Goal: Find specific page/section: Find specific page/section

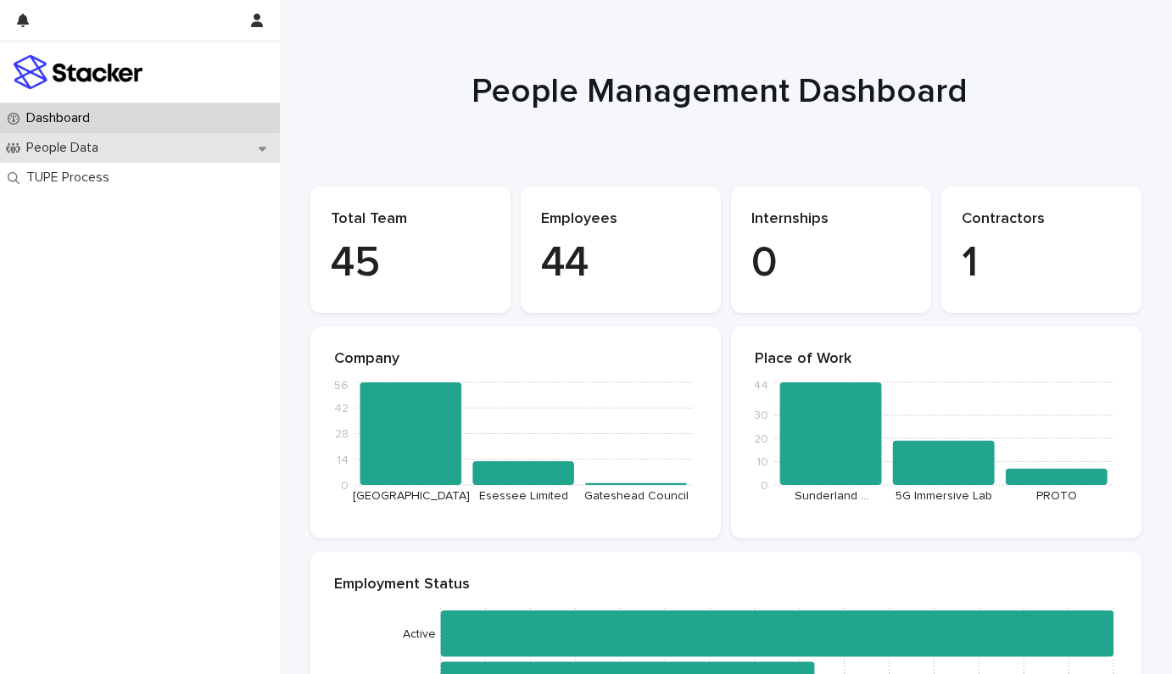
click at [51, 146] on p "People Data" at bounding box center [66, 148] width 92 height 16
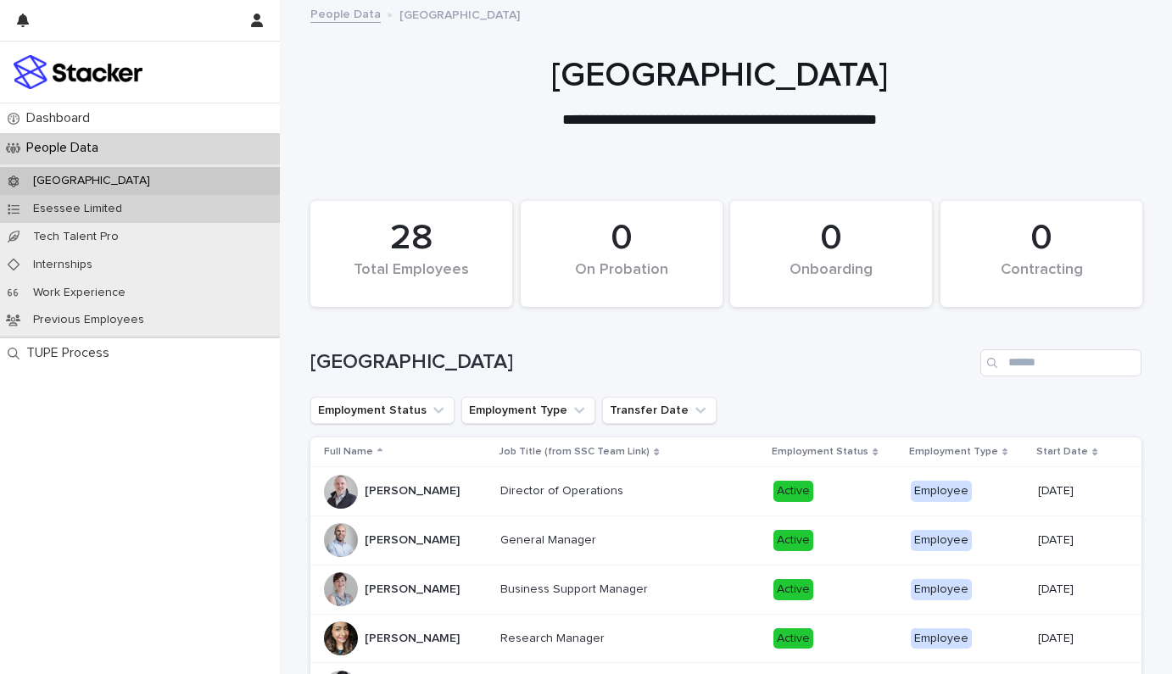
click at [47, 213] on p "Esessee Limited" at bounding box center [78, 209] width 116 height 14
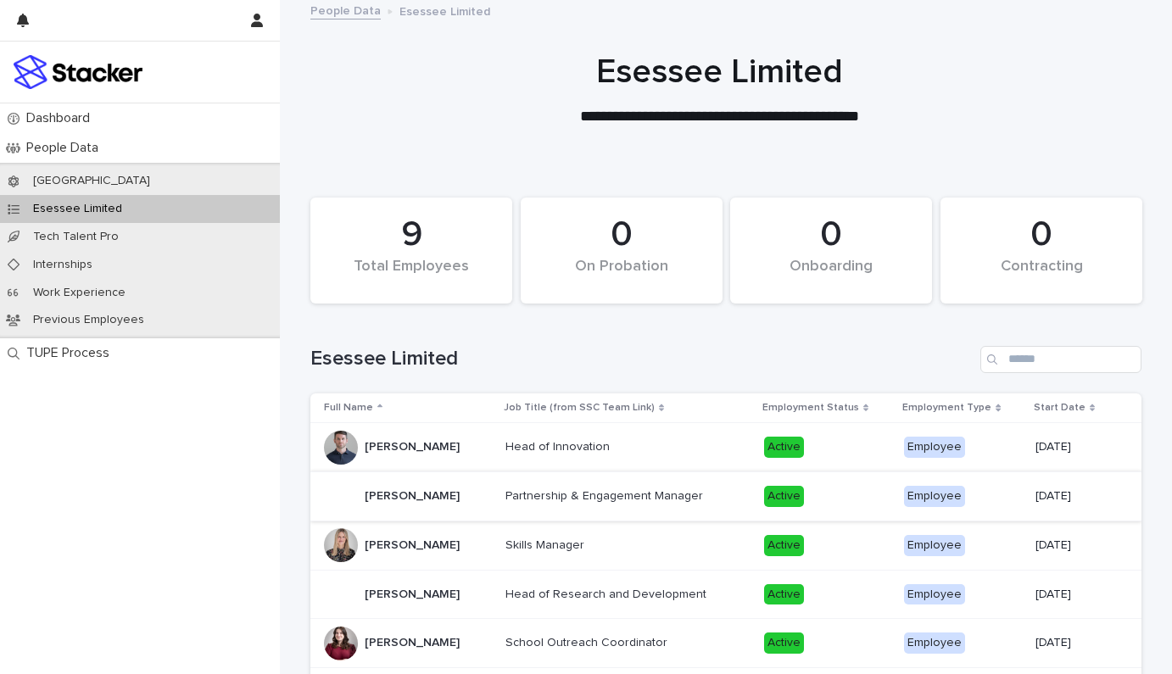
scroll to position [378, 0]
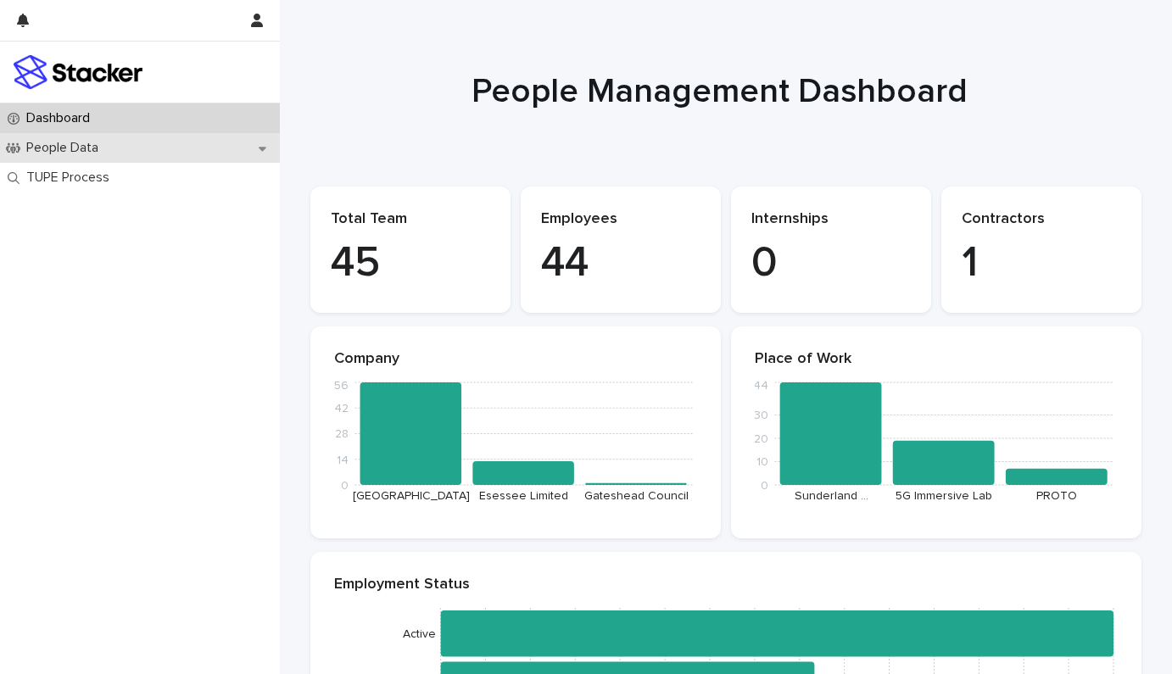
click at [40, 149] on p "People Data" at bounding box center [66, 148] width 92 height 16
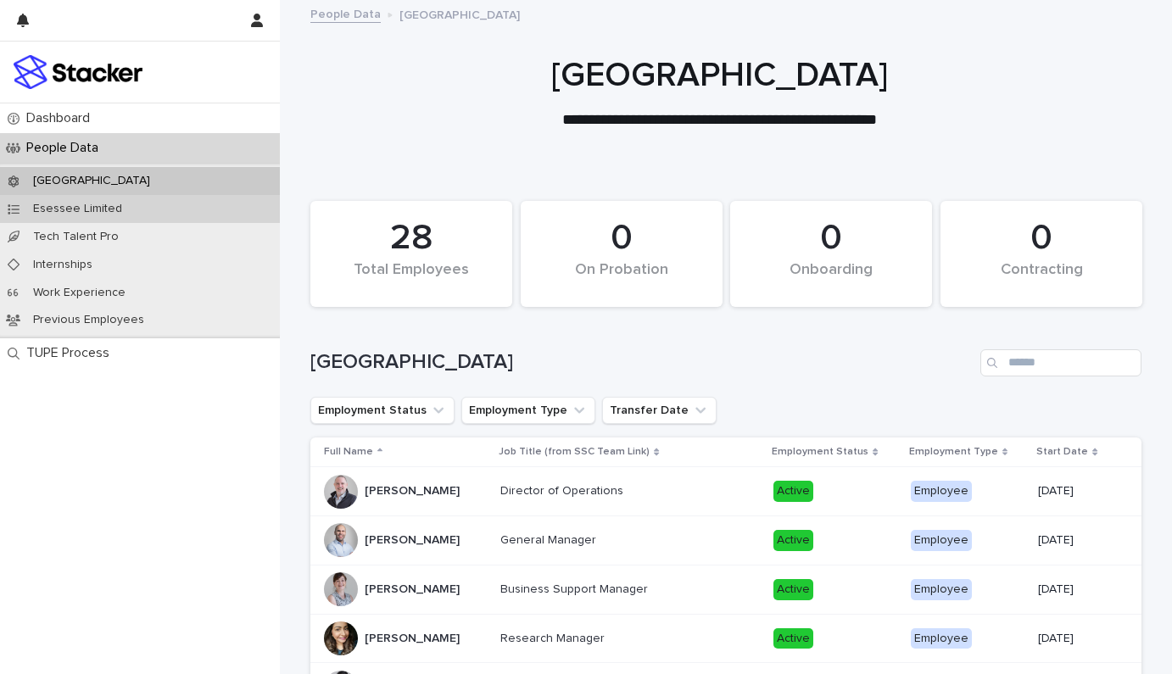
click at [57, 215] on div "Esessee Limited" at bounding box center [140, 209] width 280 height 28
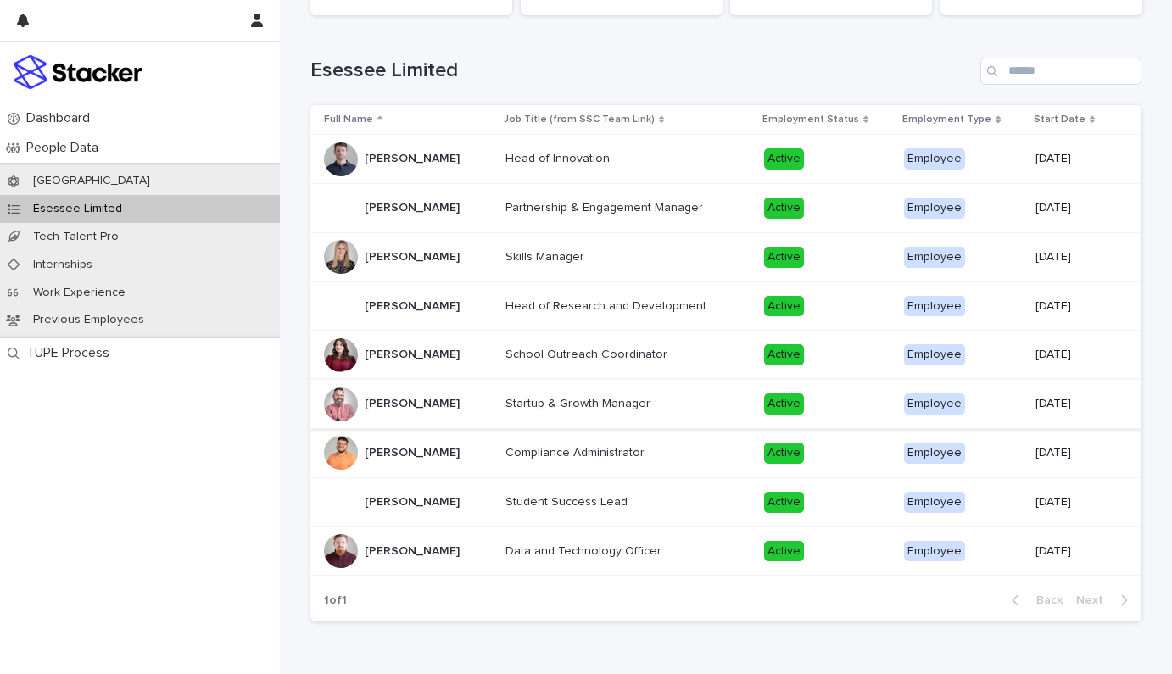
scroll to position [378, 0]
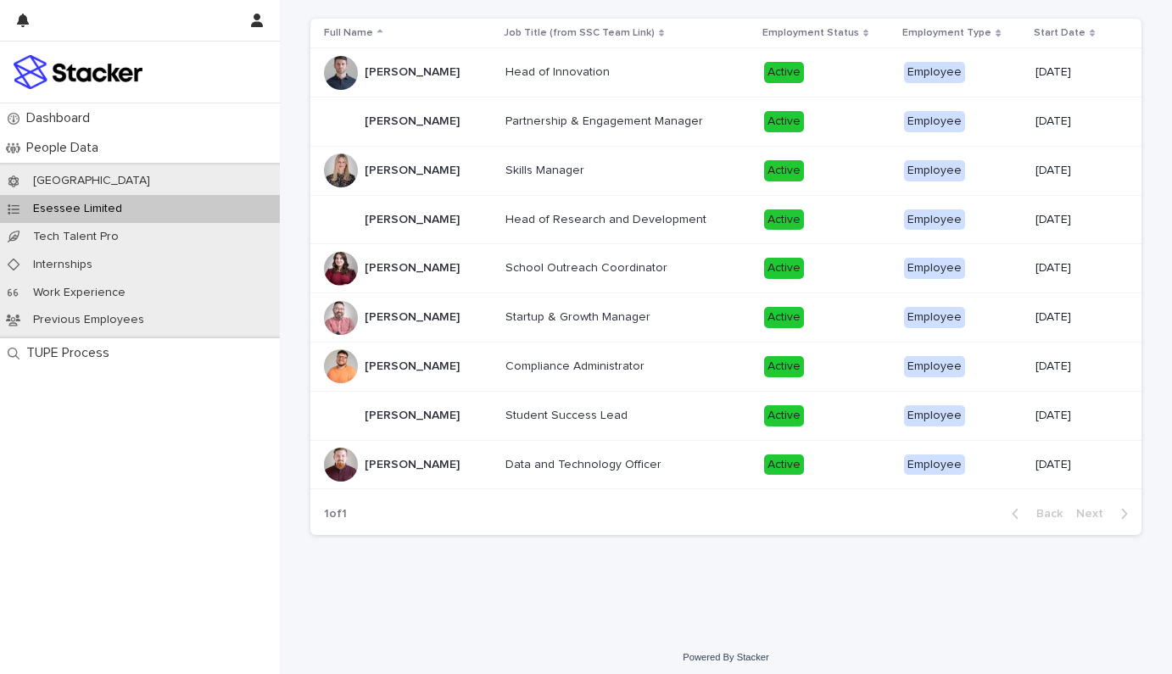
click at [505, 455] on p "Data and Technology Officer" at bounding box center [584, 464] width 159 height 18
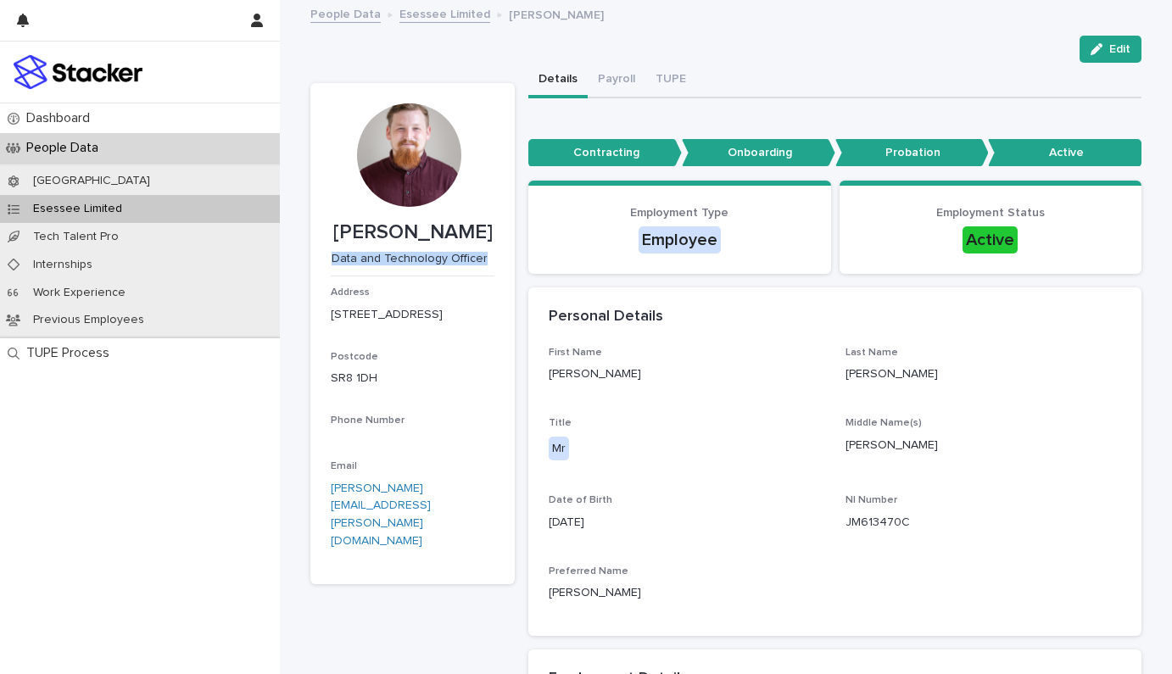
drag, startPoint x: 328, startPoint y: 257, endPoint x: 477, endPoint y: 259, distance: 148.4
click at [477, 259] on p "Data and Technology Officer" at bounding box center [409, 259] width 157 height 14
copy p "Data and Technology Officer"
